Goal: Task Accomplishment & Management: Use online tool/utility

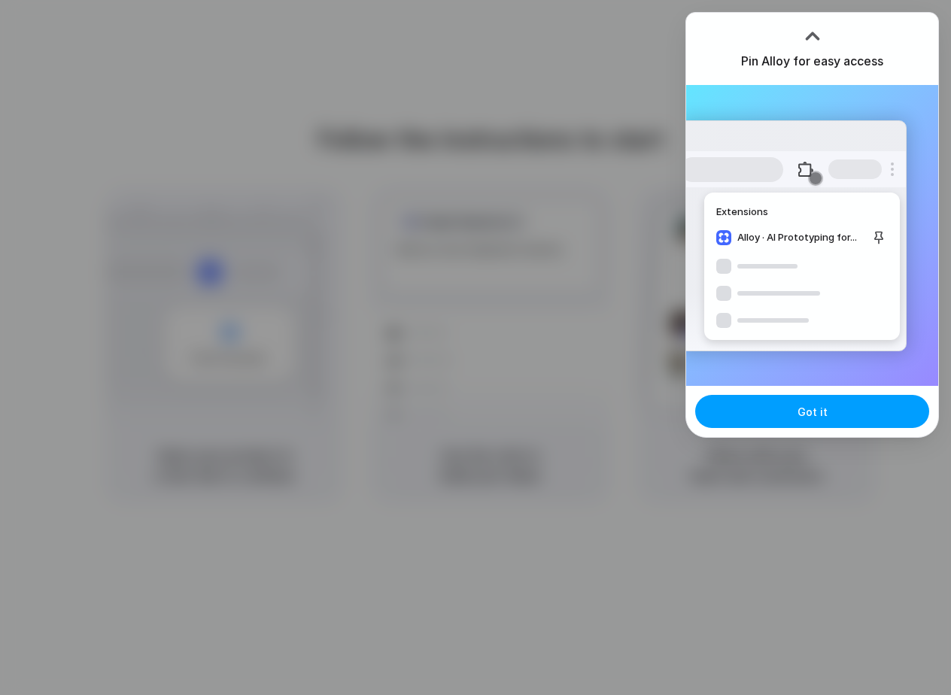
click at [832, 415] on button "Got it" at bounding box center [812, 411] width 234 height 33
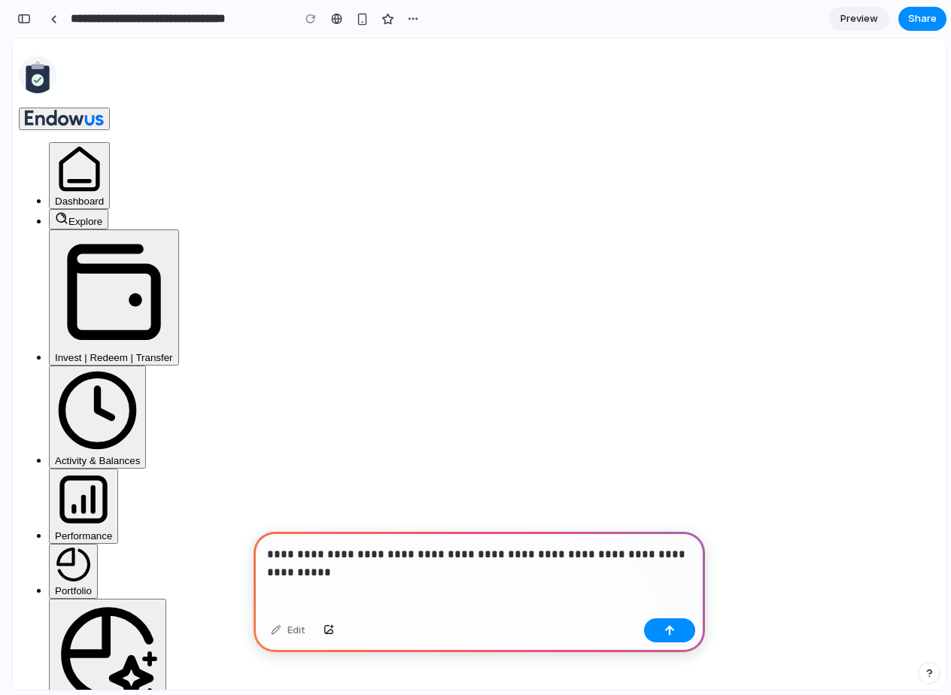
click at [555, 551] on p "**********" at bounding box center [479, 555] width 424 height 18
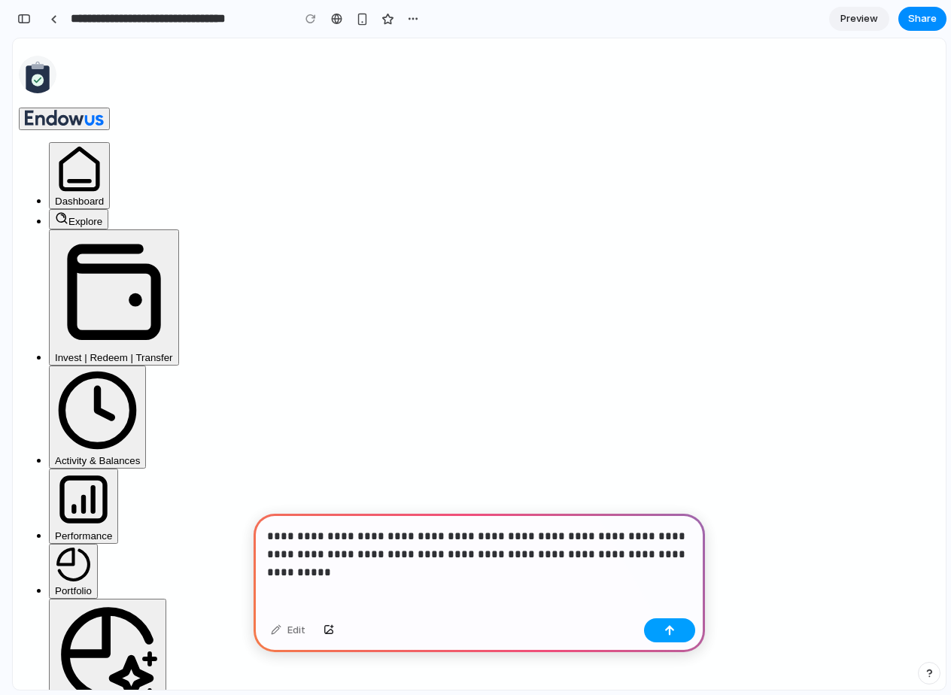
click at [671, 632] on div "button" at bounding box center [670, 630] width 11 height 11
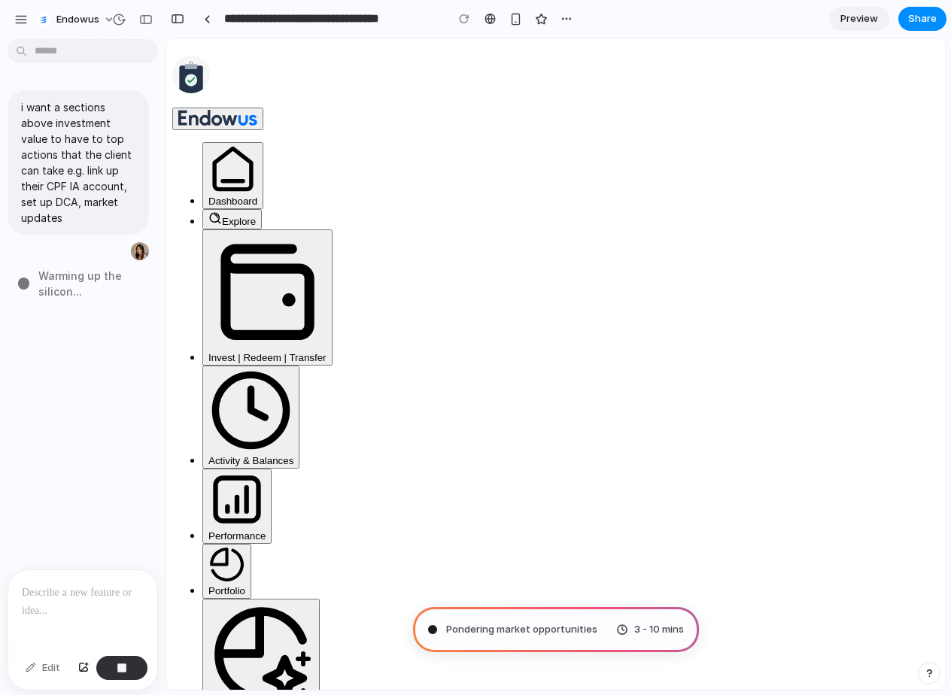
type input "**********"
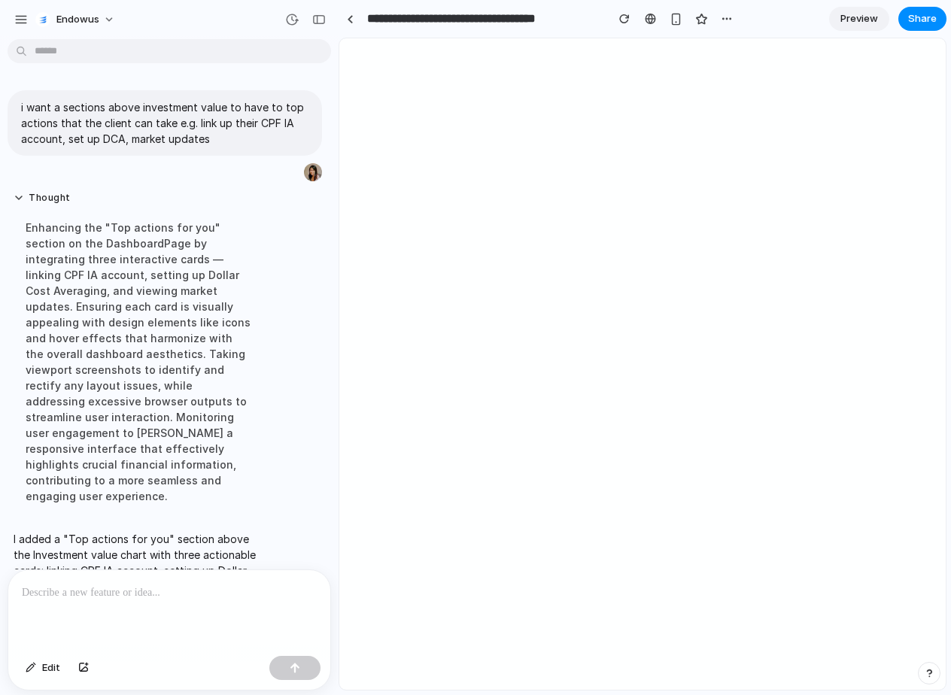
scroll to position [41, 0]
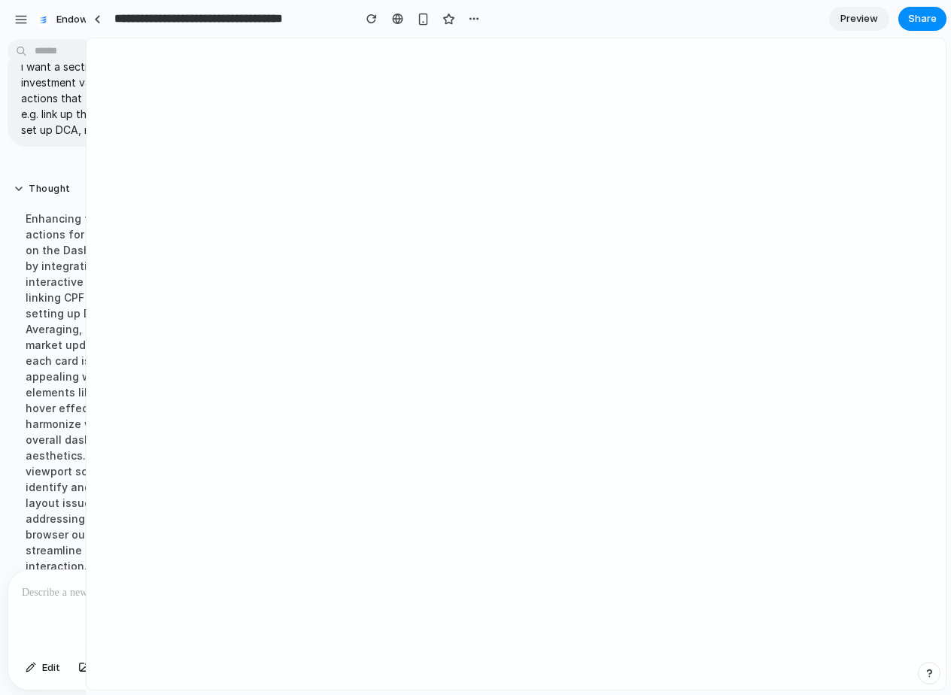
drag, startPoint x: 337, startPoint y: 287, endPoint x: 78, endPoint y: 304, distance: 259.5
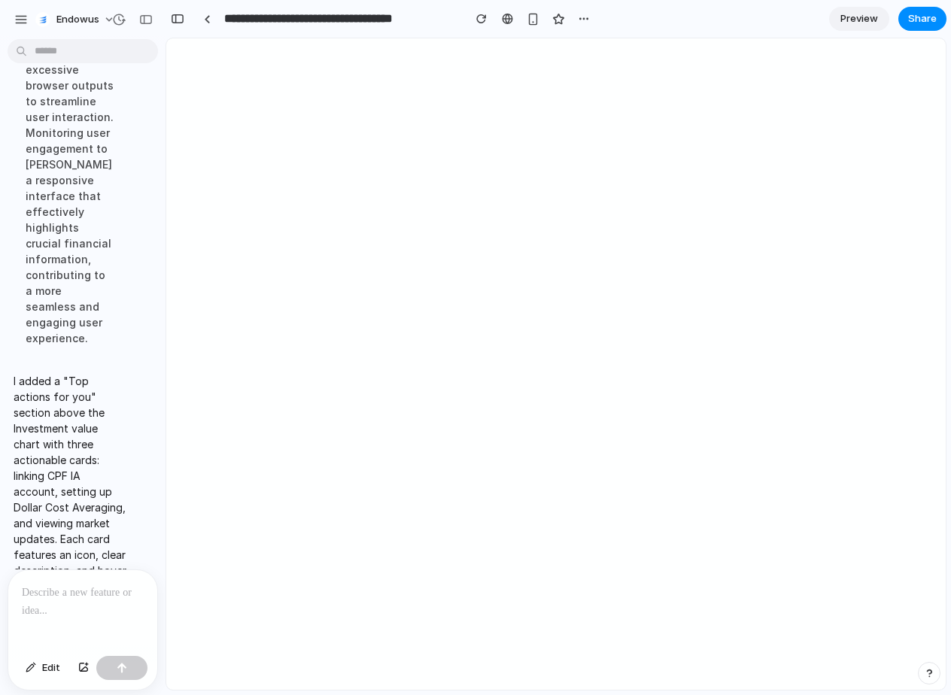
scroll to position [736, 0]
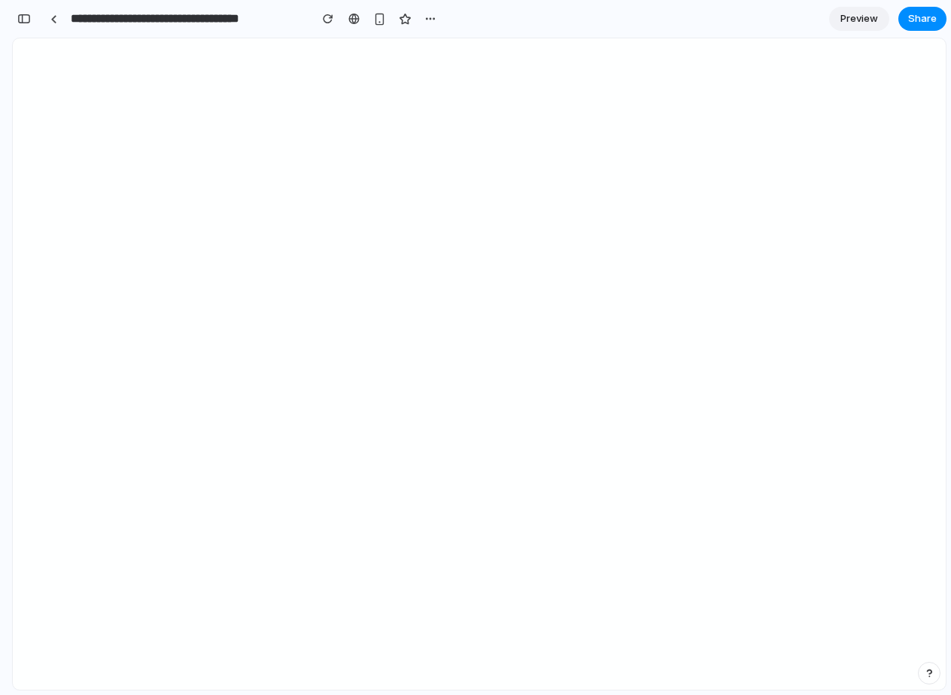
click at [845, 14] on span "Preview" at bounding box center [860, 18] width 38 height 15
click at [856, 18] on span "Edit" at bounding box center [859, 18] width 18 height 15
click at [378, 17] on div "button" at bounding box center [379, 19] width 13 height 13
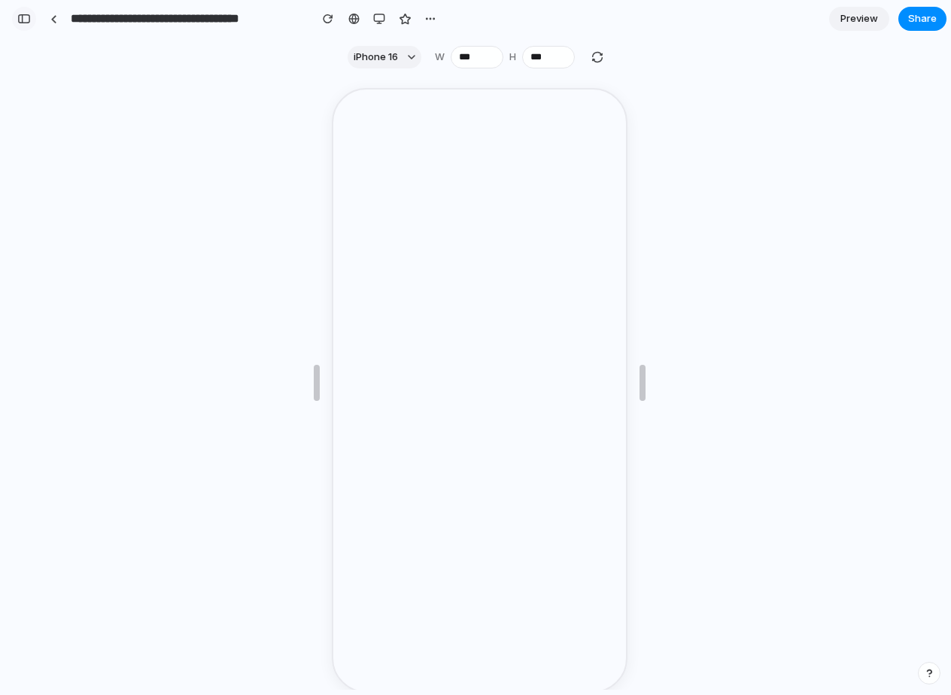
click at [26, 23] on div "button" at bounding box center [24, 19] width 14 height 11
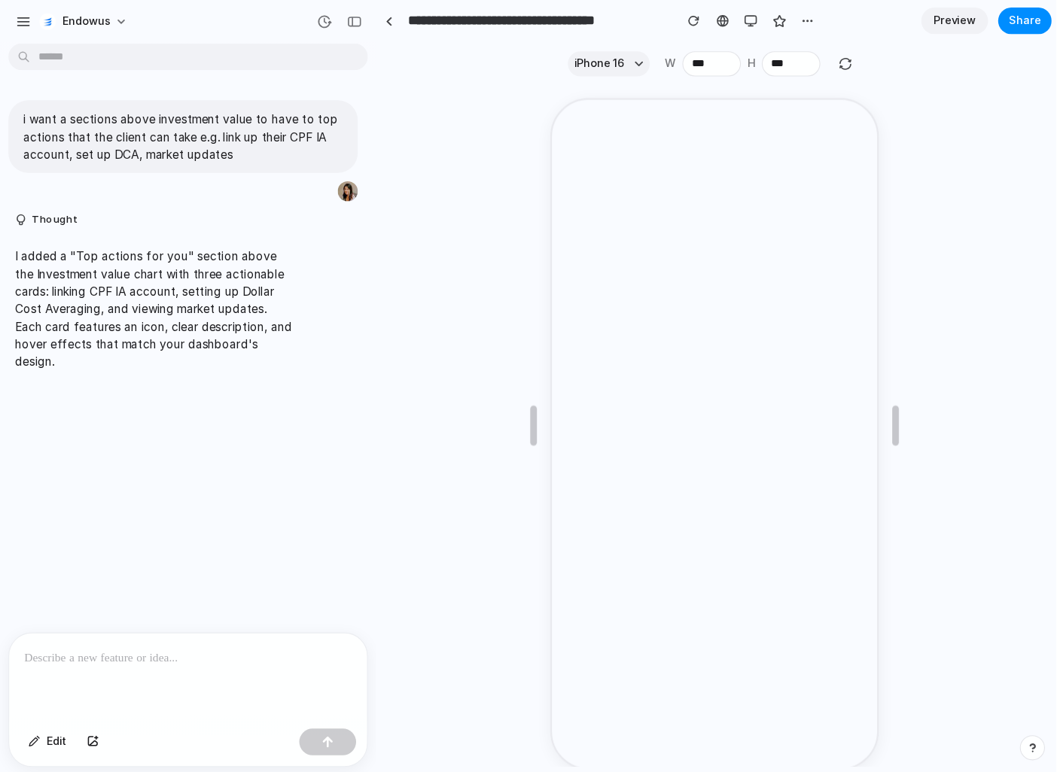
scroll to position [0, 0]
click at [564, 50] on button "iPhone 16" at bounding box center [548, 57] width 74 height 23
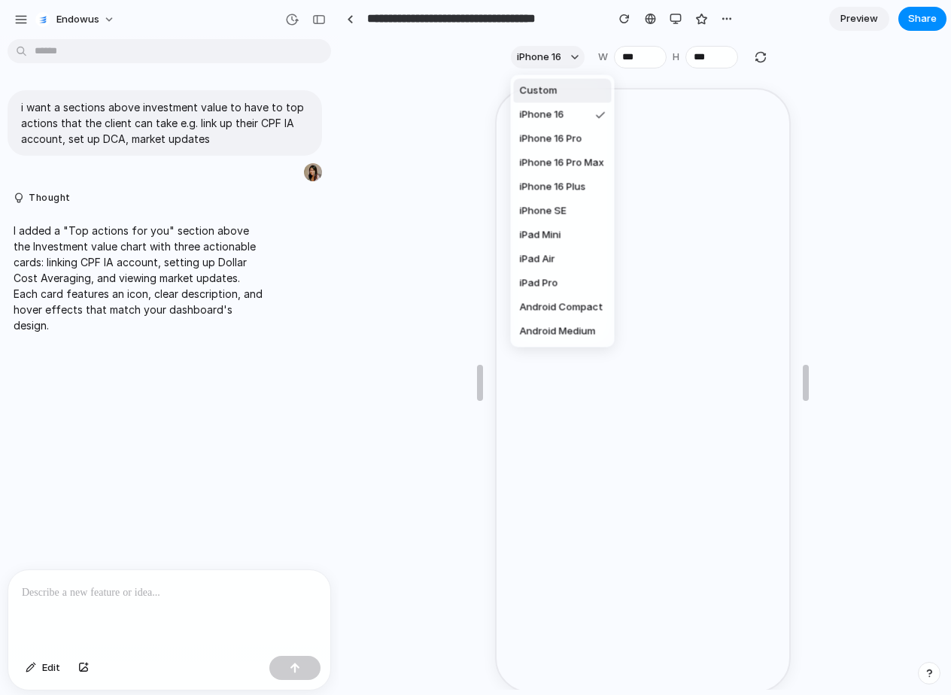
click at [528, 90] on span "Custom" at bounding box center [539, 91] width 38 height 15
type input "***"
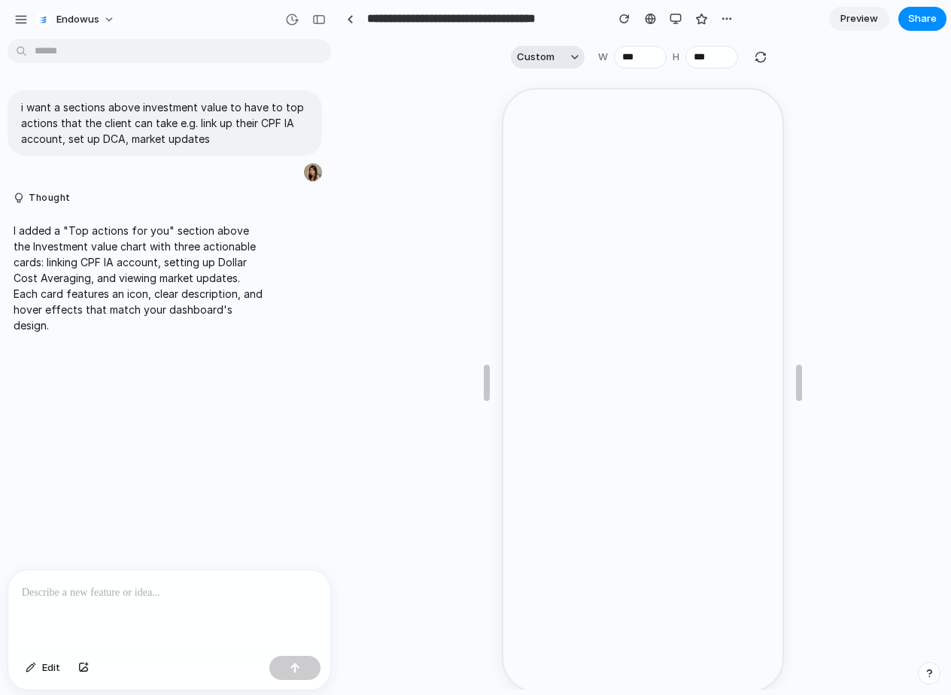
click at [540, 56] on span "Custom" at bounding box center [536, 57] width 38 height 15
click at [676, 20] on div "Custom iPhone 16 iPhone 16 Pro iPhone 16 Pro Max iPhone 16 Plus iPhone SE iPad …" at bounding box center [475, 347] width 951 height 695
click at [676, 20] on div "button" at bounding box center [676, 19] width 12 height 12
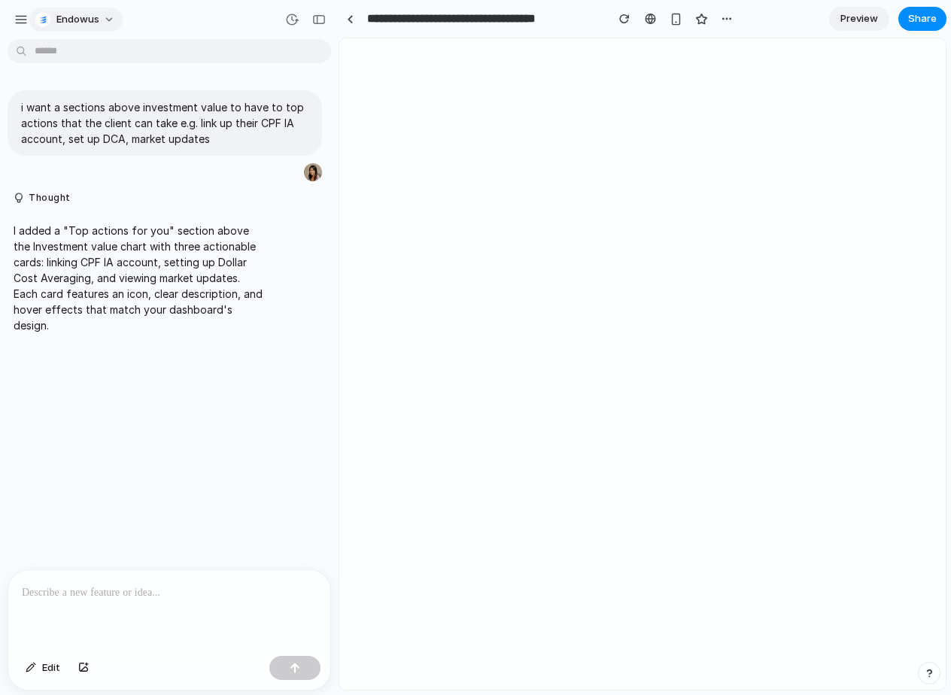
click at [68, 17] on span "Endowus" at bounding box center [77, 19] width 43 height 15
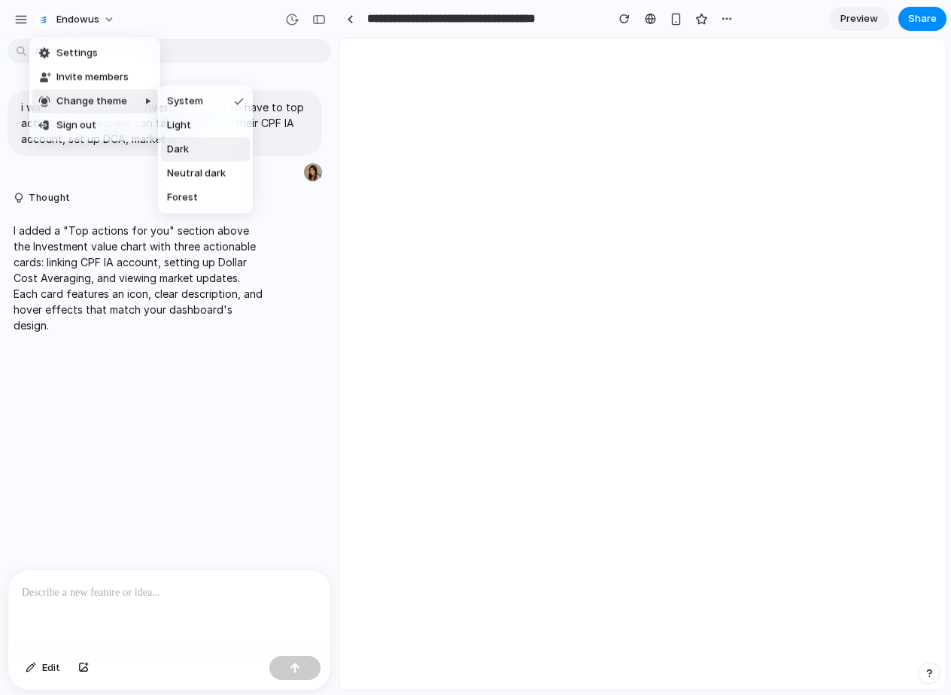
click at [200, 138] on li "Dark" at bounding box center [205, 150] width 89 height 24
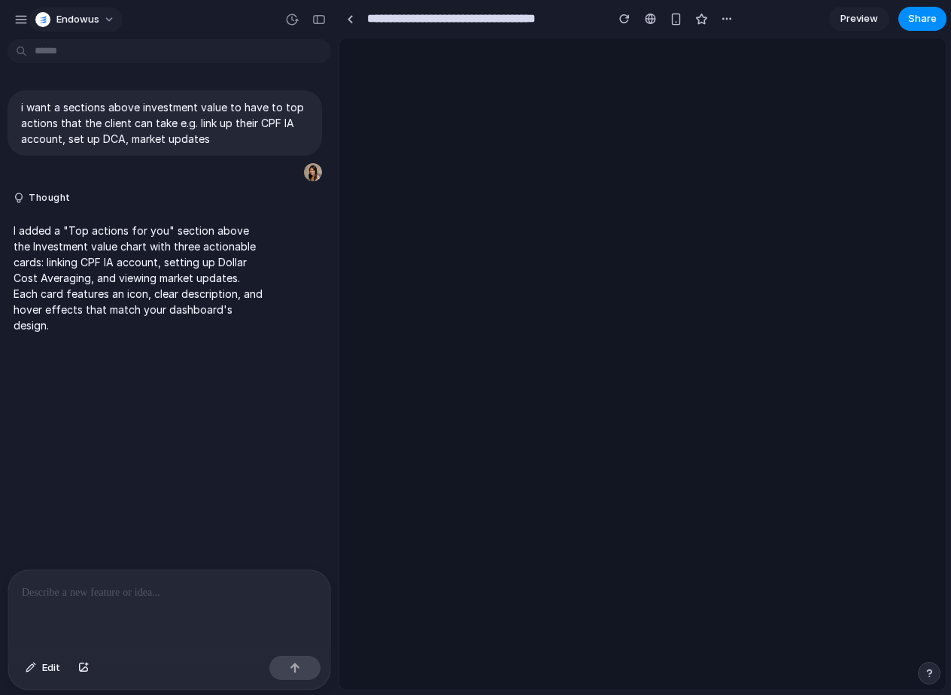
click at [94, 15] on span "Endowus" at bounding box center [77, 19] width 43 height 15
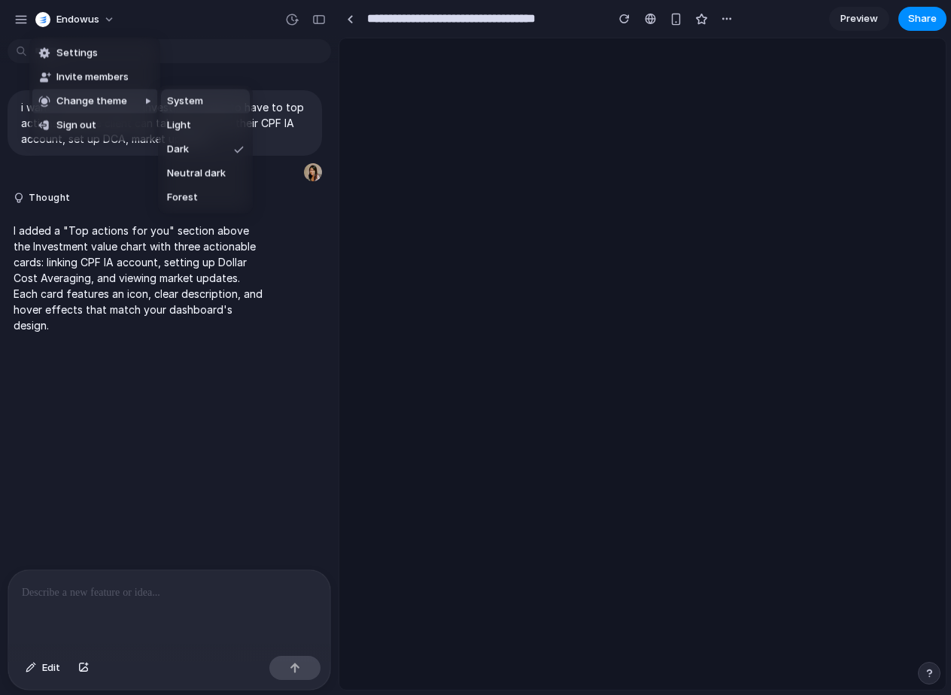
click at [190, 102] on span "System" at bounding box center [185, 101] width 36 height 15
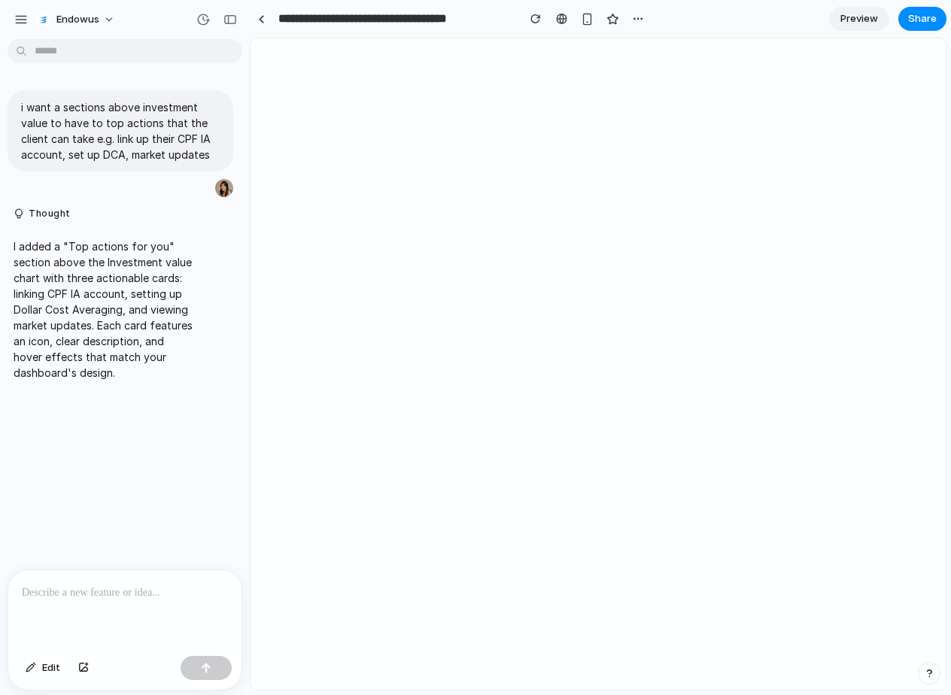
drag, startPoint x: 336, startPoint y: 342, endPoint x: 250, endPoint y: 334, distance: 86.9
